Goal: Information Seeking & Learning: Understand process/instructions

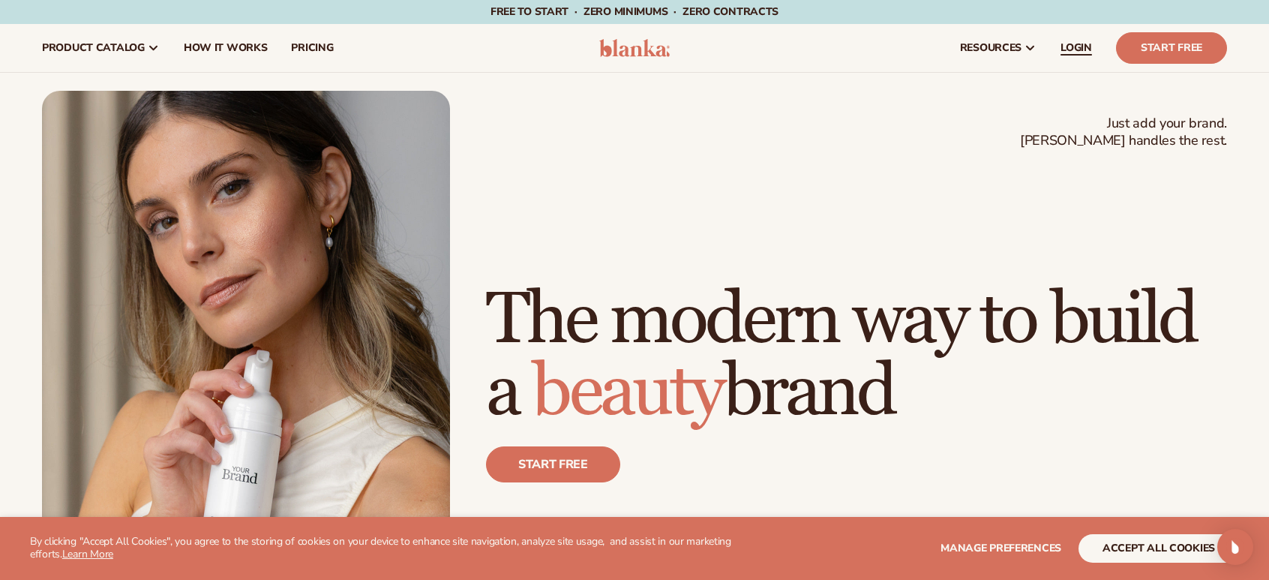
click at [1060, 46] on link "LOGIN" at bounding box center [1077, 48] width 56 height 48
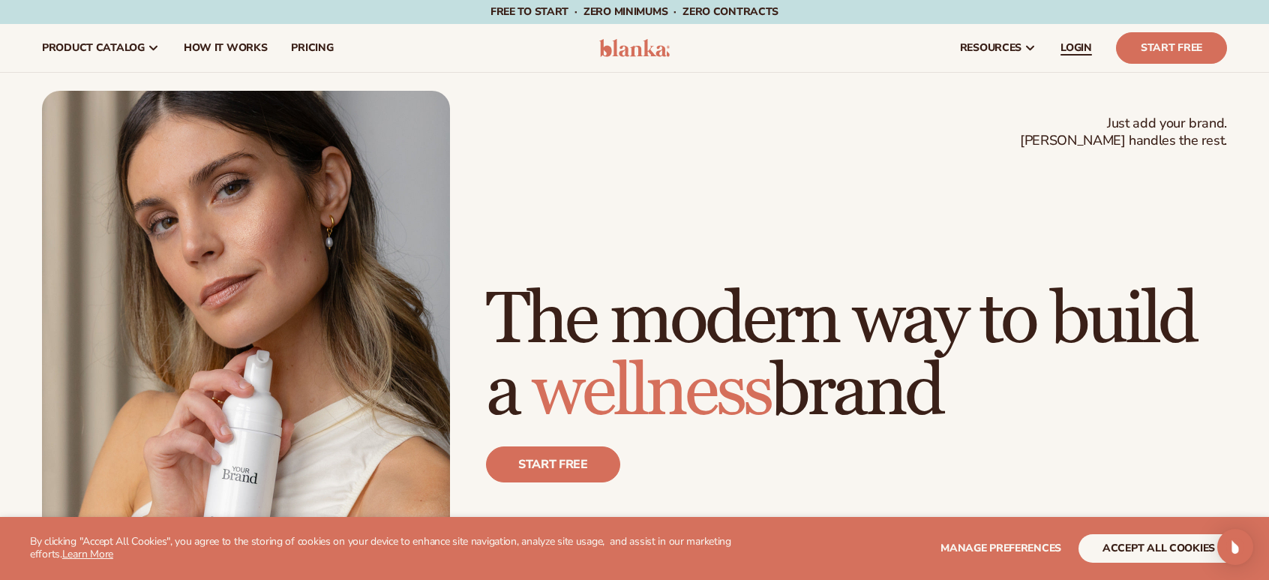
click at [1080, 42] on span "LOGIN" at bounding box center [1077, 48] width 32 height 12
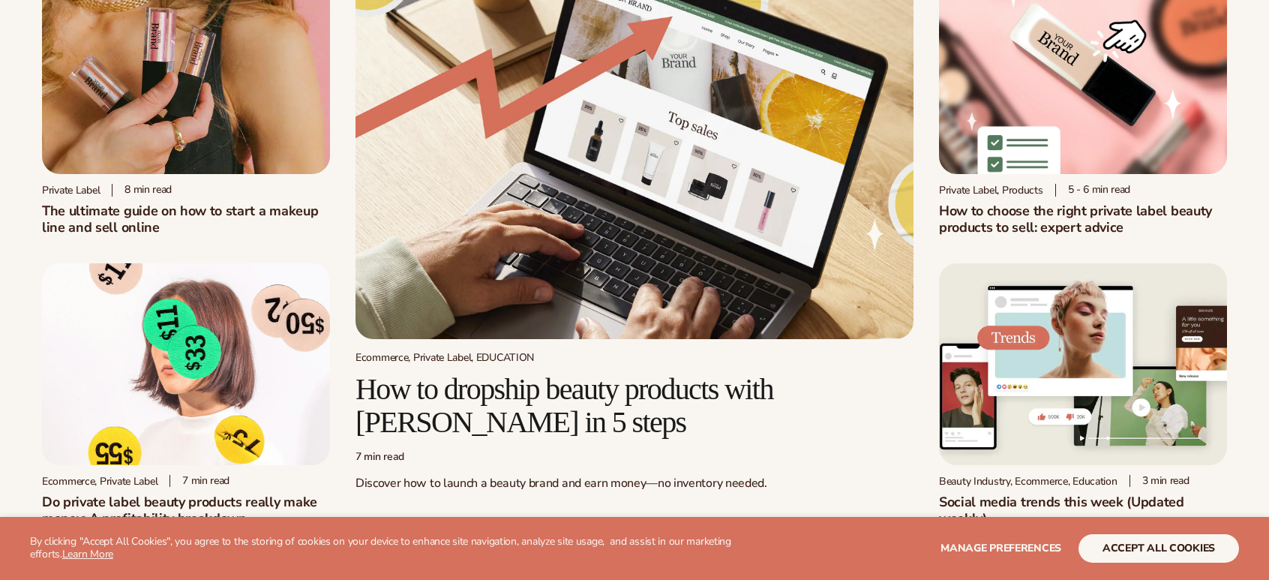
scroll to position [371, 0]
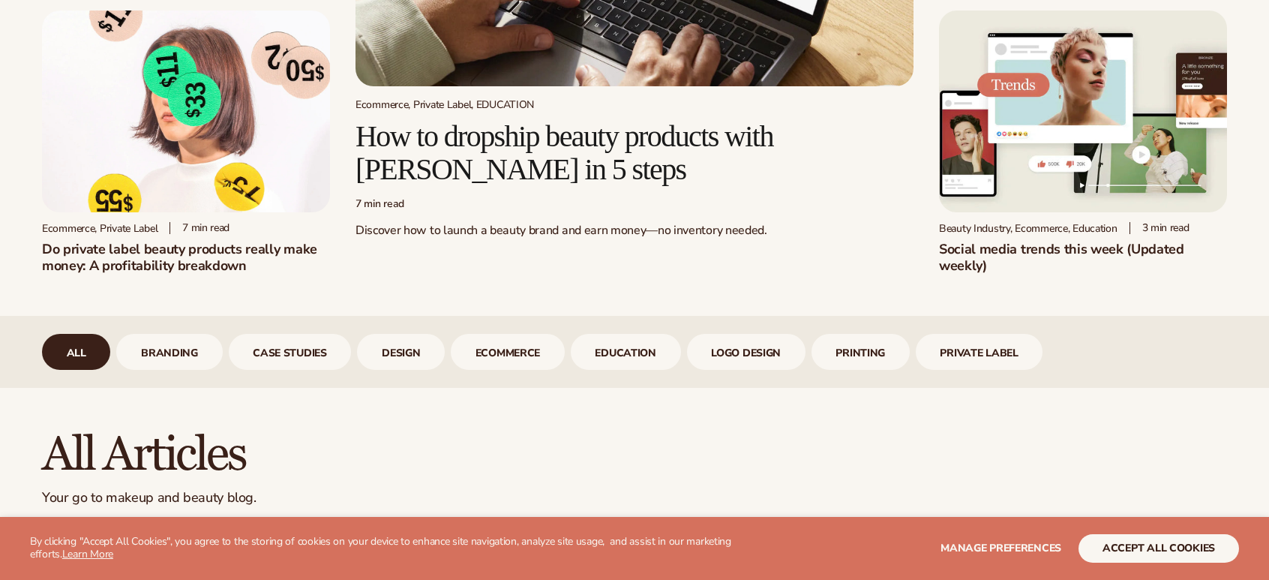
click at [788, 133] on h2 "How to dropship beauty products with [PERSON_NAME] in 5 steps" at bounding box center [635, 153] width 558 height 66
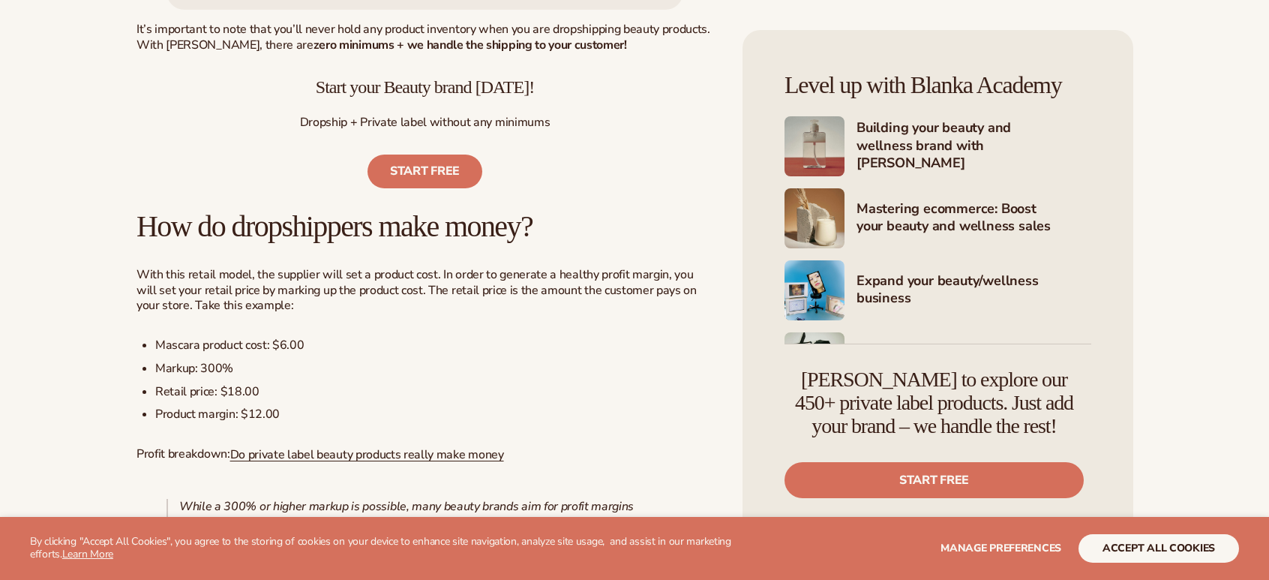
scroll to position [1193, 0]
